Goal: Task Accomplishment & Management: Use online tool/utility

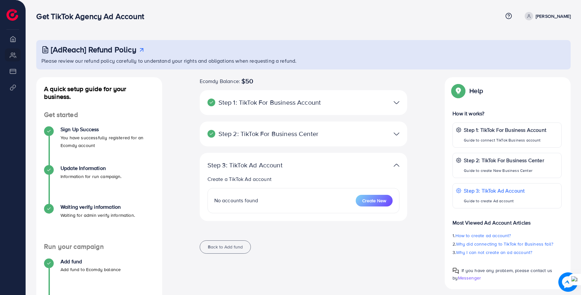
scroll to position [40, 0]
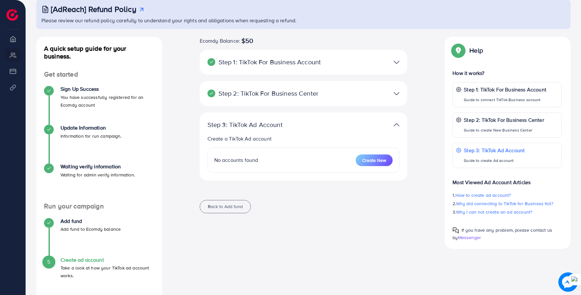
click at [374, 93] on div at bounding box center [371, 93] width 68 height 9
click at [398, 92] on img at bounding box center [396, 93] width 6 height 9
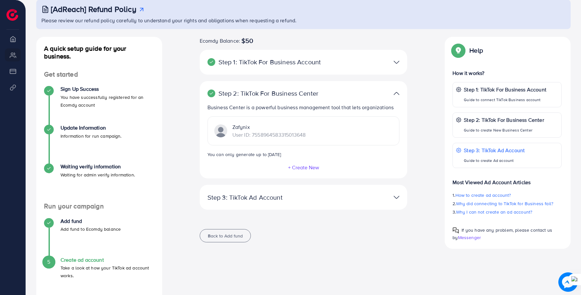
click at [397, 68] on div "Step 1: TikTok For Business Account Connect to TikTok for Business to access al…" at bounding box center [304, 62] width 208 height 25
click at [397, 64] on img at bounding box center [396, 62] width 6 height 9
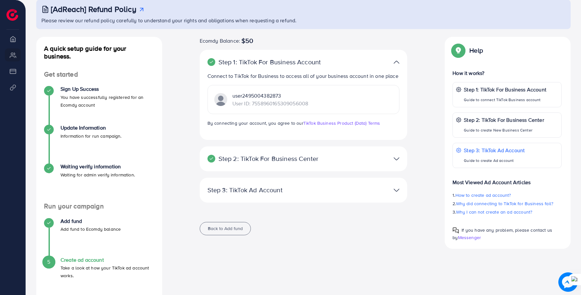
click at [401, 159] on div at bounding box center [371, 158] width 68 height 9
click at [398, 159] on img at bounding box center [396, 158] width 6 height 9
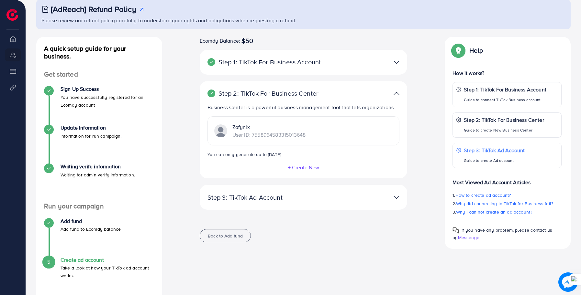
drag, startPoint x: 314, startPoint y: 136, endPoint x: 232, endPoint y: 135, distance: 82.5
click at [232, 135] on div "Zafynix User ID: 7558964583315013648" at bounding box center [303, 130] width 192 height 29
copy p "User ID: 7558964583315013648"
click at [305, 61] on p "Step 1: TikTok For Business Account" at bounding box center [269, 62] width 125 height 8
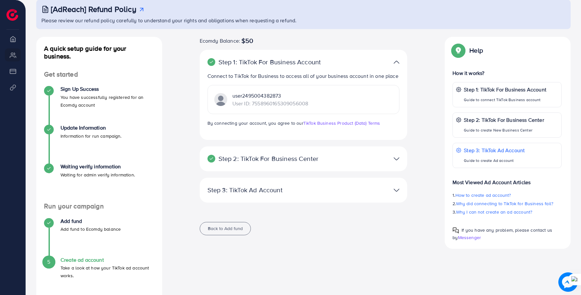
drag, startPoint x: 314, startPoint y: 102, endPoint x: 232, endPoint y: 94, distance: 82.6
click at [232, 94] on div "user2495004382873 User ID: 7558960165309056008" at bounding box center [303, 99] width 192 height 29
copy div "user2495004382873 User ID: 7558960165309056008"
